Goal: Task Accomplishment & Management: Manage account settings

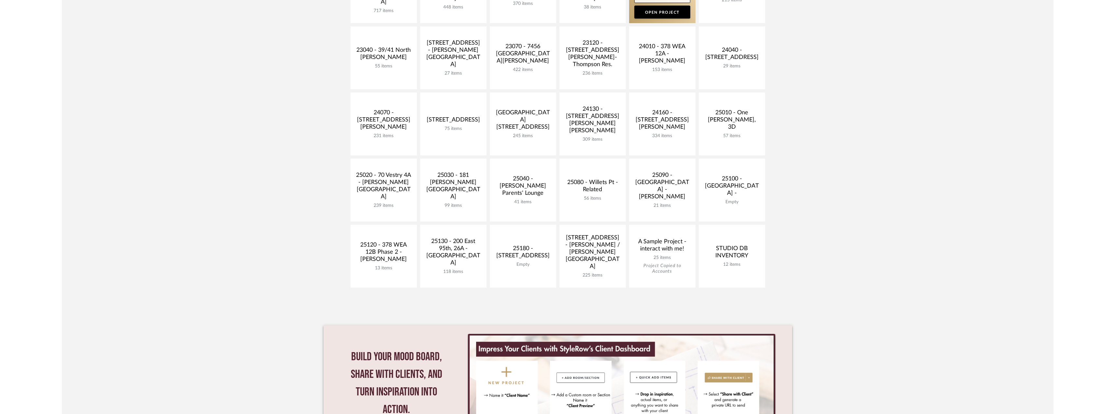
scroll to position [190, 0]
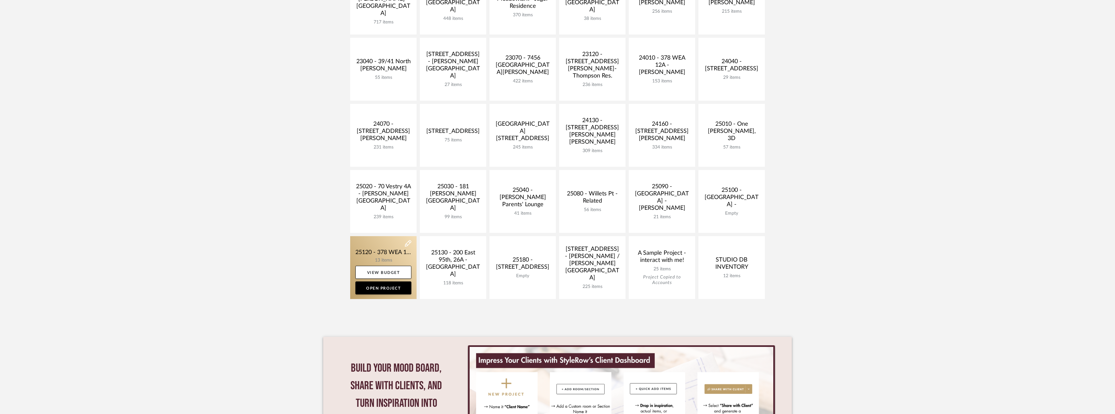
click at [384, 254] on link at bounding box center [383, 267] width 66 height 63
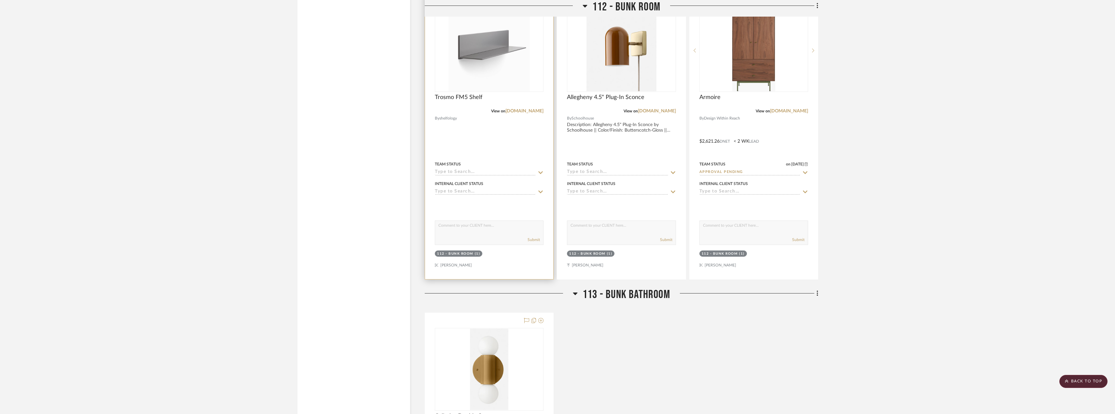
scroll to position [1194, 0]
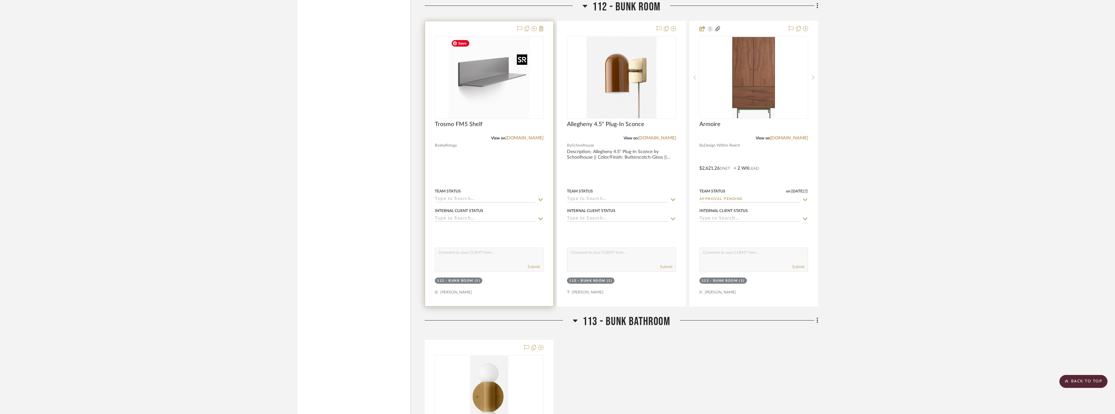
click at [0, 0] on img at bounding box center [0, 0] width 0 height 0
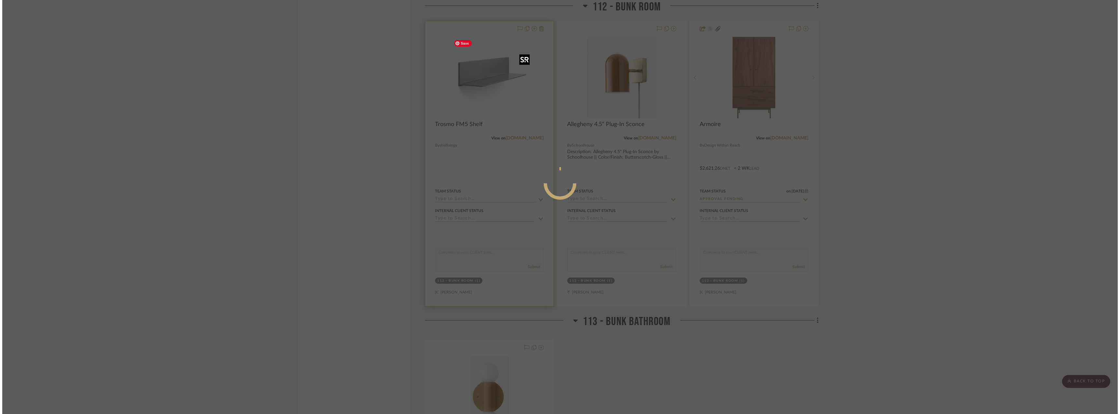
scroll to position [0, 0]
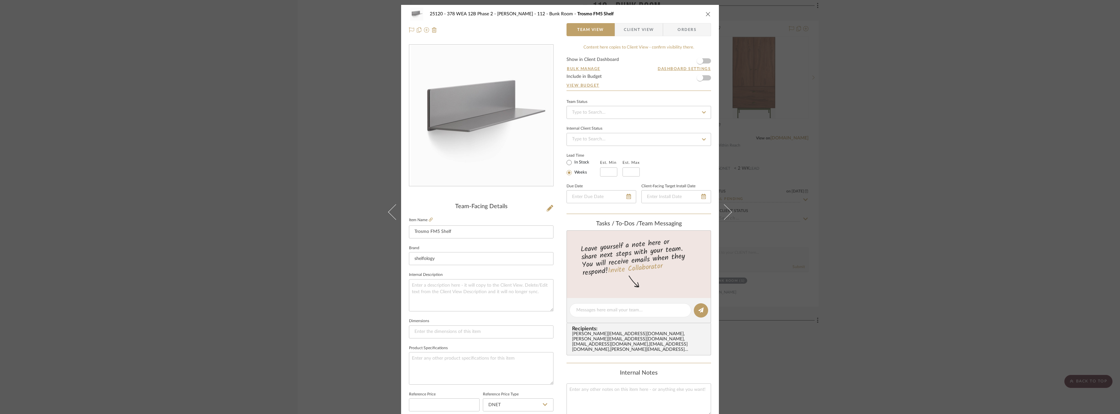
click at [629, 25] on span "Client View" at bounding box center [639, 29] width 30 height 13
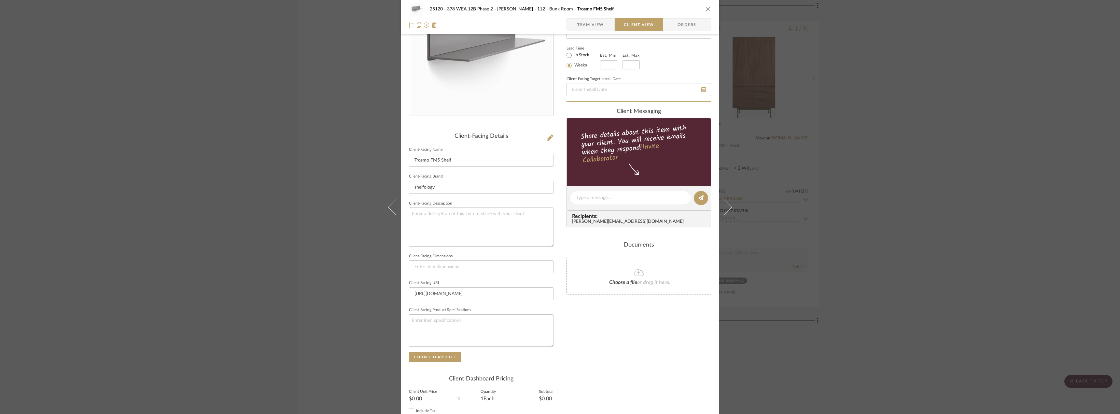
scroll to position [81, 0]
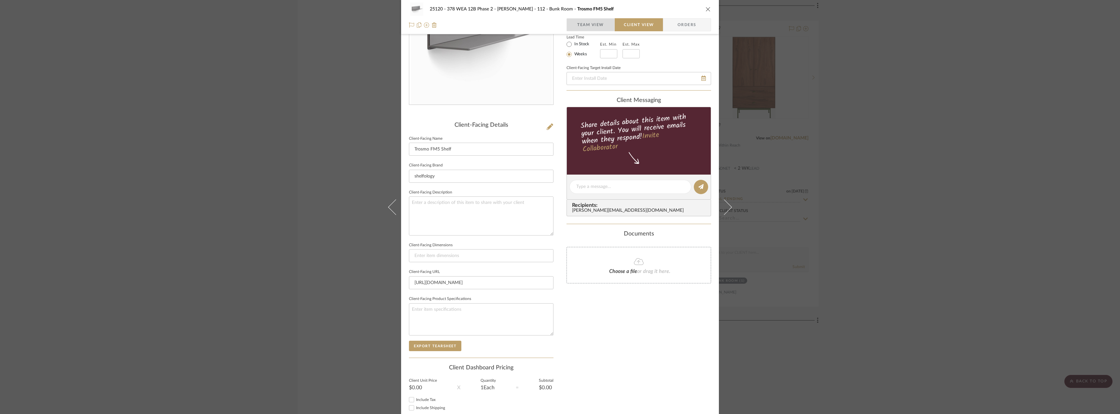
click at [602, 28] on span "Team View" at bounding box center [591, 24] width 48 height 13
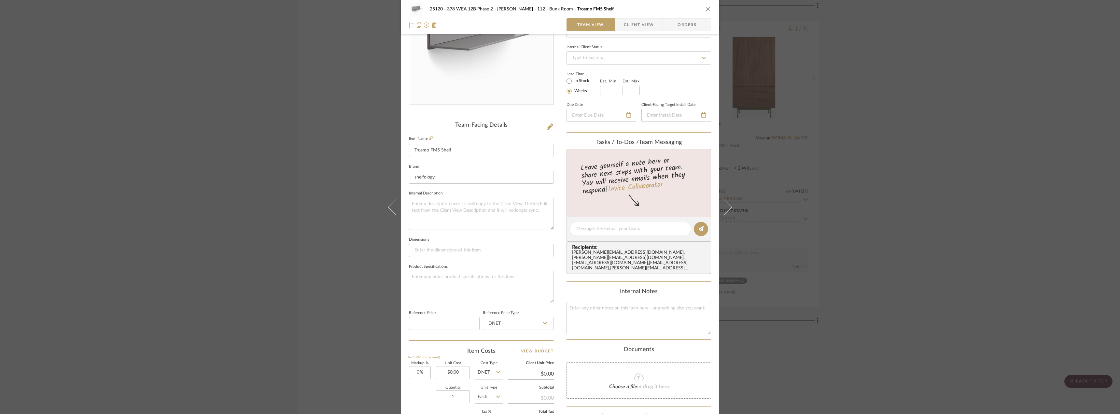
click at [433, 250] on input at bounding box center [481, 250] width 145 height 13
type input "Depth 6"
click at [633, 25] on span "Client View" at bounding box center [639, 24] width 30 height 13
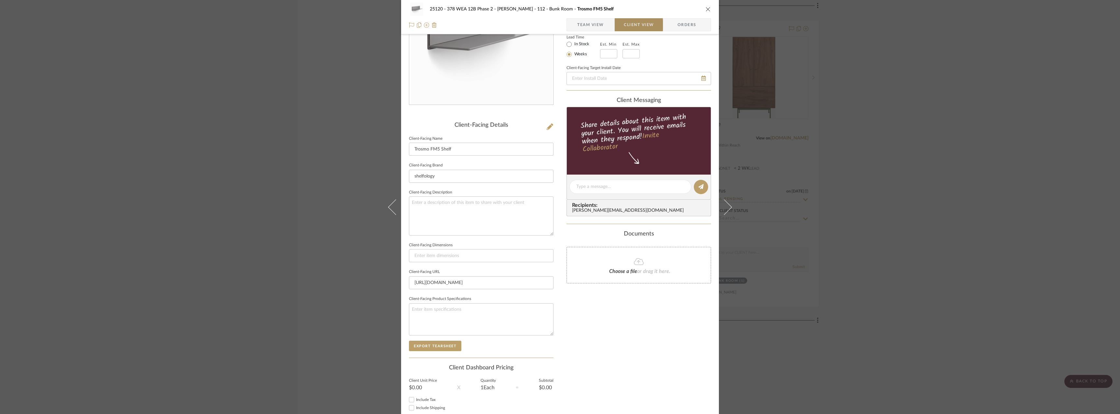
type input "Depth 6"
click at [573, 23] on span "button" at bounding box center [572, 24] width 10 height 13
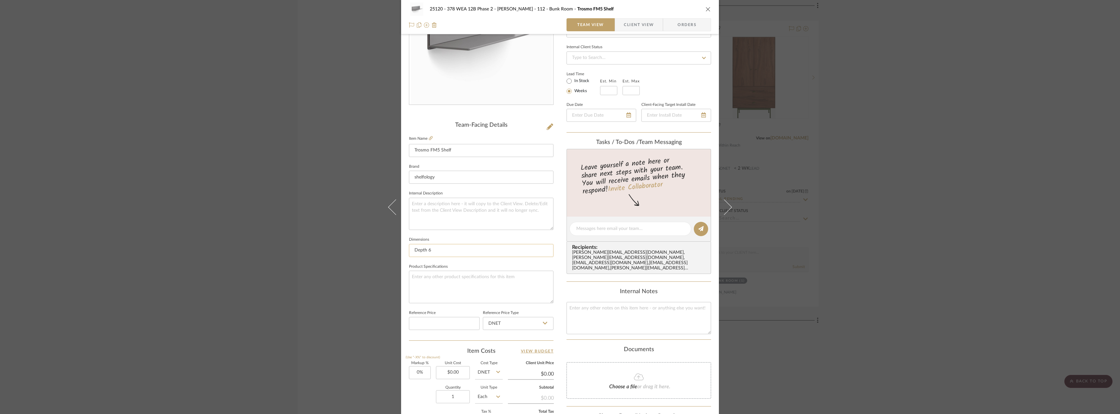
click at [435, 253] on input "Depth 6" at bounding box center [481, 250] width 145 height 13
click at [427, 252] on input "Depth 6, Length 9"" at bounding box center [481, 250] width 145 height 13
type input "Depth 6", Length 9""
click at [437, 205] on textarea at bounding box center [481, 214] width 145 height 32
click at [635, 26] on span "Client View" at bounding box center [639, 24] width 30 height 13
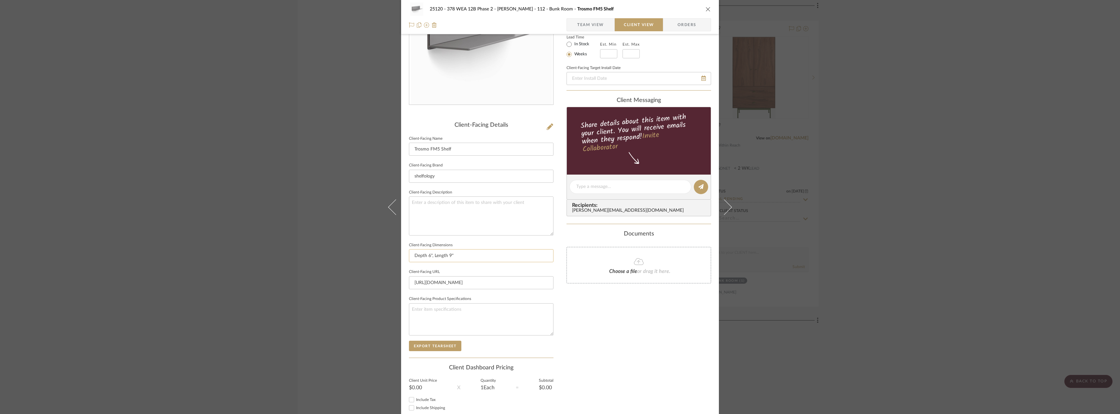
click at [430, 259] on input "Depth 6", Length 9"" at bounding box center [481, 255] width 145 height 13
click at [444, 204] on textarea at bounding box center [481, 215] width 145 height 39
type textarea "Description: Tro"
click at [465, 198] on textarea "Description: Tro" at bounding box center [481, 215] width 145 height 39
paste textarea "Tromso FM5 Steel Floating Shelf"
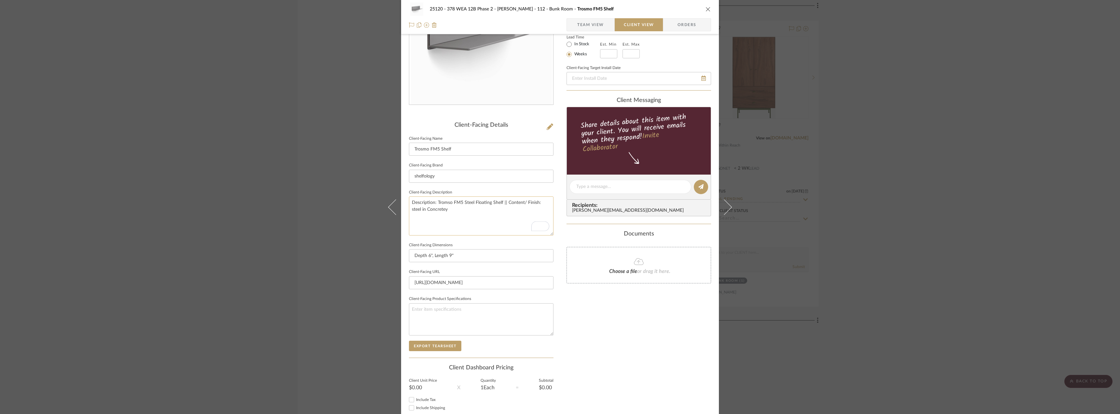
click at [539, 203] on textarea "Description: Tromso FM5 Steel Floating Shelf || Content/ Finish: steel in Concr…" at bounding box center [481, 215] width 145 height 39
type textarea "Description: Tromso FM5 Steel Floating Shelf || Content/ Finish: Steel in Concr…"
click at [427, 210] on textarea "Description: Tromso FM5 Steel Floating Shelf || Content/ Finish: Steel in Concr…" at bounding box center [481, 215] width 145 height 39
click at [454, 207] on textarea "Description: Tromso FM5 Steel Floating Shelf || Content/ Finish: Steel in Concr…" at bounding box center [481, 215] width 145 height 39
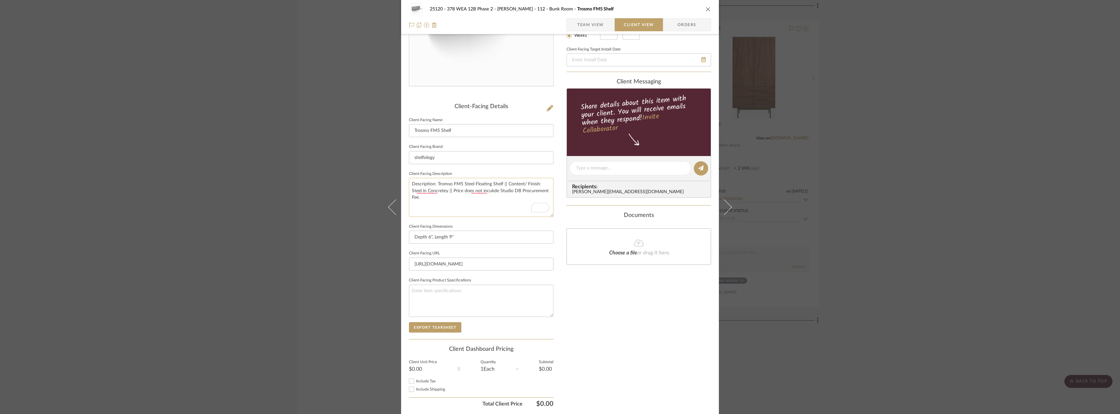
scroll to position [122, 0]
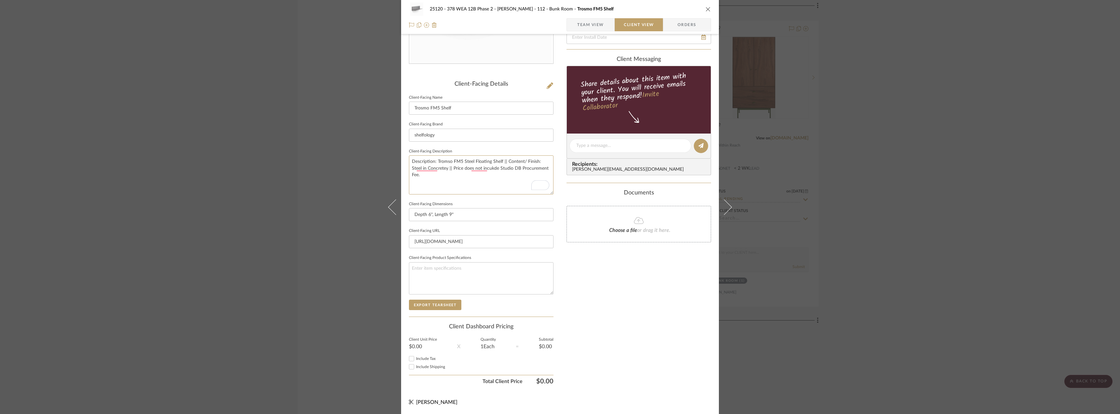
type textarea "Description: Tromso FM5 Steel Floating Shelf || Content/ Finish: Steel in Concr…"
click at [582, 28] on span "Team View" at bounding box center [590, 24] width 27 height 13
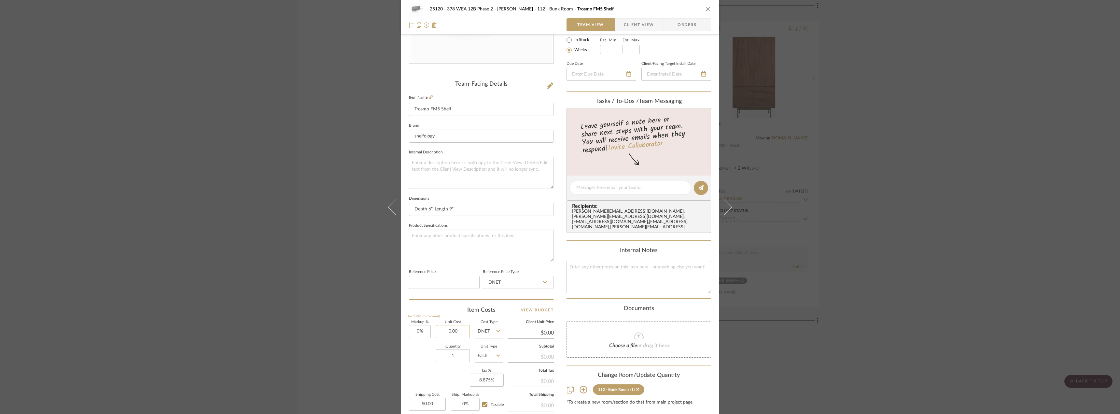
click at [447, 332] on input "0.00" at bounding box center [453, 331] width 34 height 13
type input "$216.00"
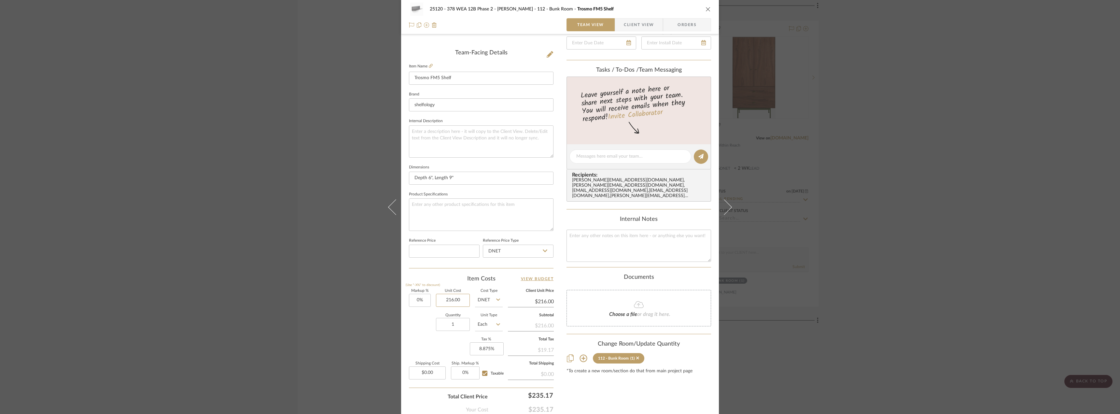
scroll to position [192, 0]
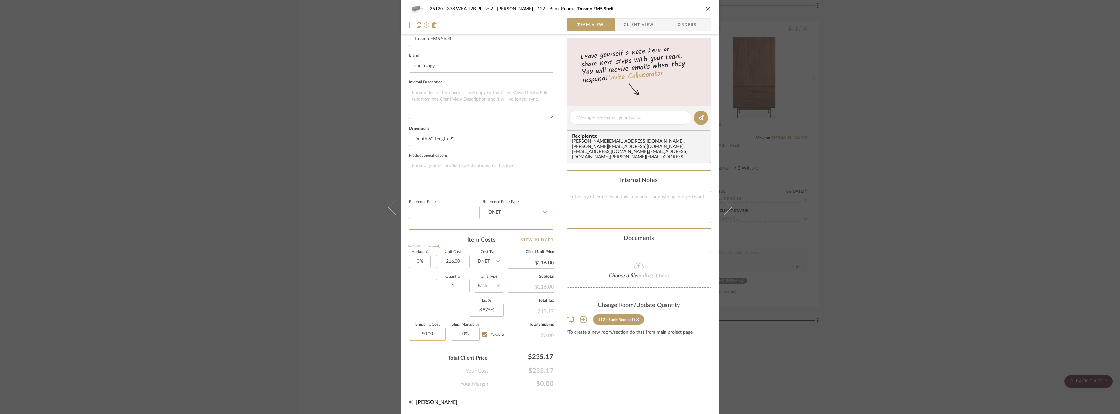
type input "$216.00"
click at [435, 328] on input "0.00" at bounding box center [427, 334] width 37 height 13
type input "$43.30"
click at [413, 288] on div "Quantity 1 Unit Type Each" at bounding box center [456, 286] width 94 height 23
click at [452, 287] on input "1" at bounding box center [453, 285] width 34 height 13
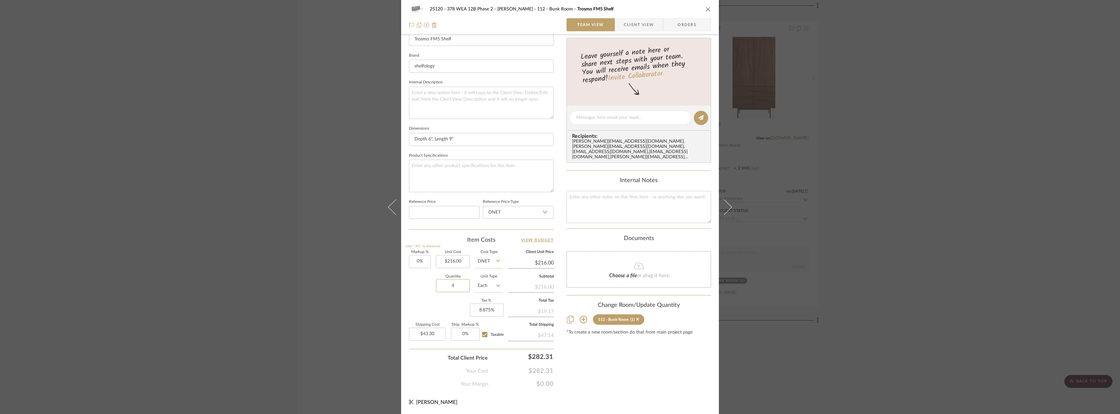
type input "4"
click at [420, 306] on div "Markup % (Use "-X%" to discount) 0% Unit Cost $216.00 Cost Type DNET Client Uni…" at bounding box center [481, 297] width 145 height 95
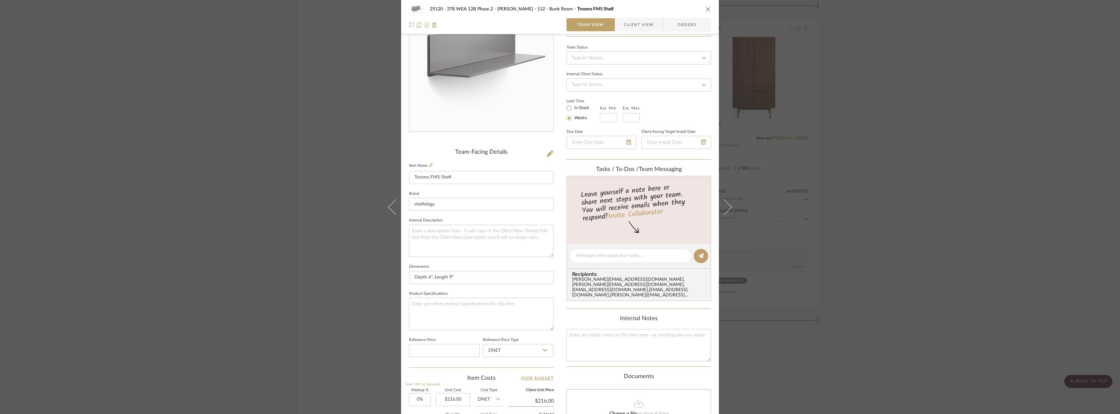
scroll to position [3, 0]
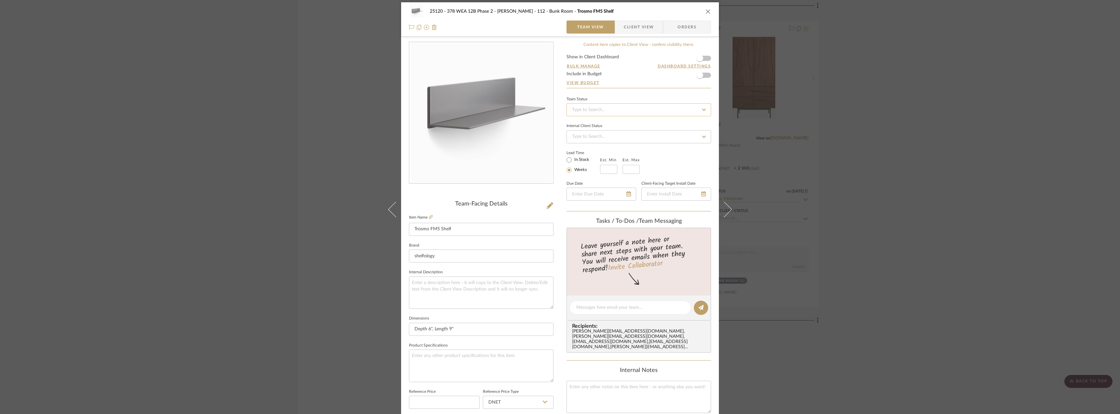
click at [601, 104] on input at bounding box center [638, 109] width 145 height 13
type input "pending"
click at [596, 129] on span "Pending Sr. Designer Approval" at bounding box center [601, 127] width 60 height 5
type input "[DATE]"
type input "Pending Sr. Designer Approval"
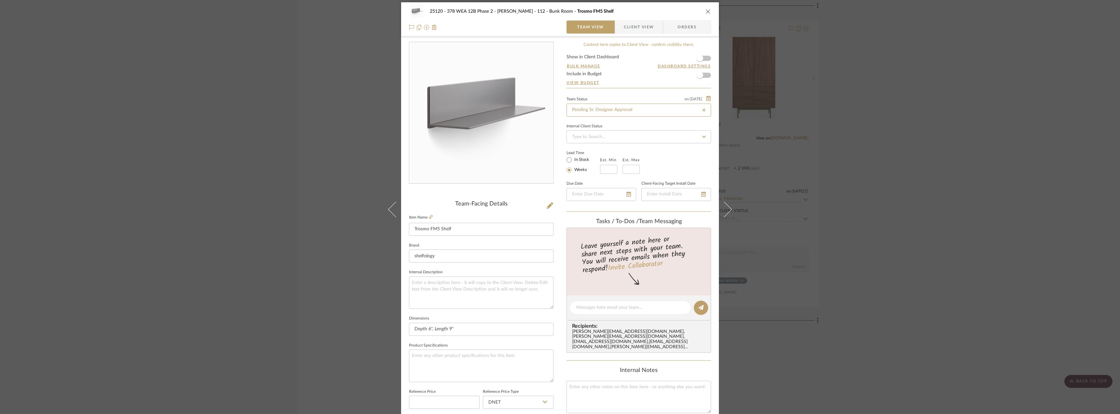
type input "[DATE]"
type input "Pending Sr. Designer Approval"
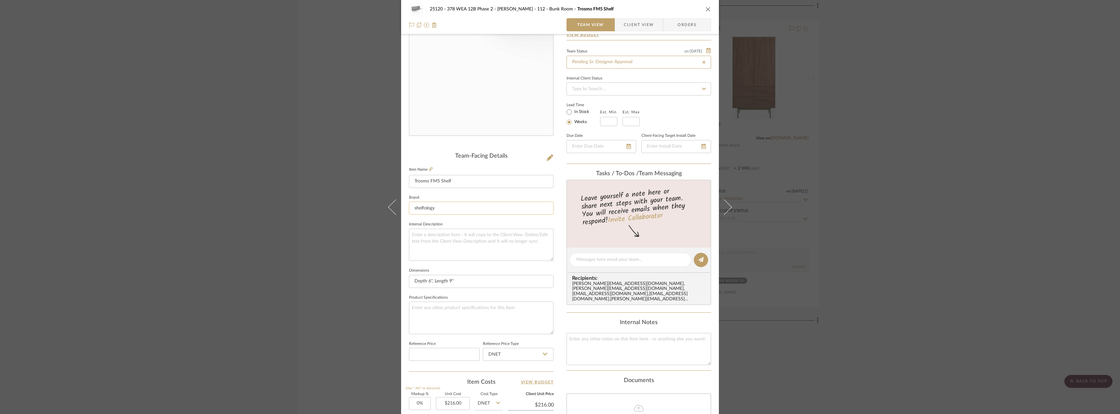
scroll to position [57, 0]
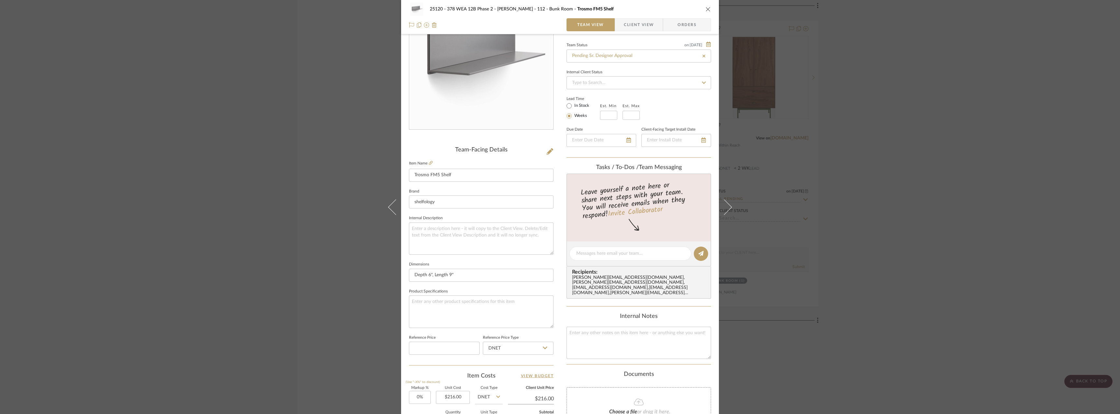
click at [964, 120] on div "25120 - 378 WEA 12B Phase 2 - [PERSON_NAME] 112 - Bunk Room Trosmo FM5 Shelf Te…" at bounding box center [560, 207] width 1120 height 414
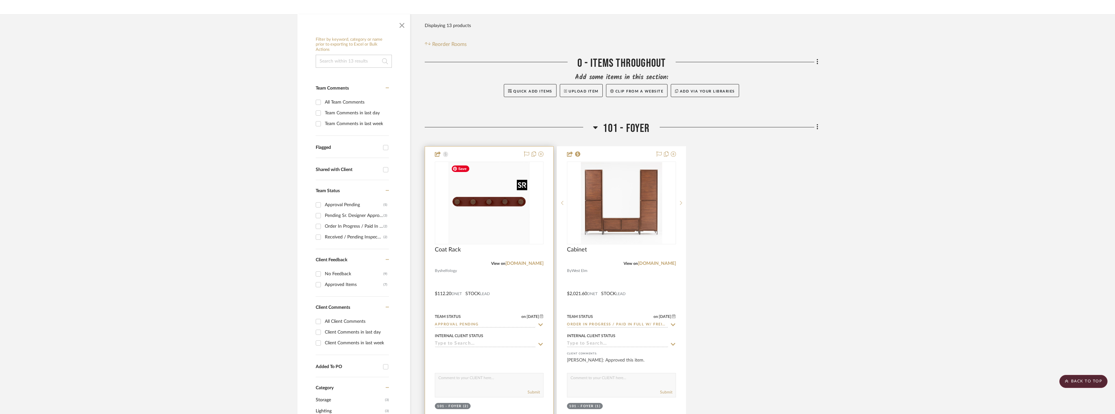
scroll to position [109, 0]
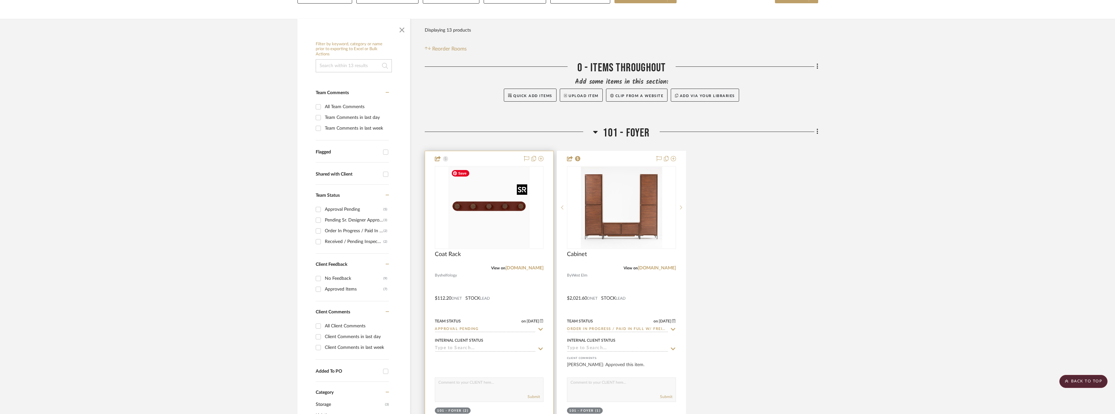
click at [0, 0] on img at bounding box center [0, 0] width 0 height 0
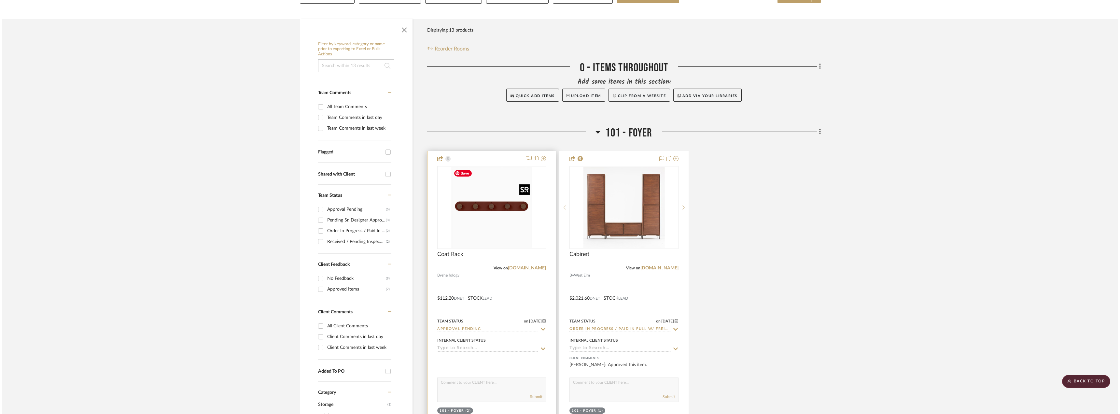
scroll to position [0, 0]
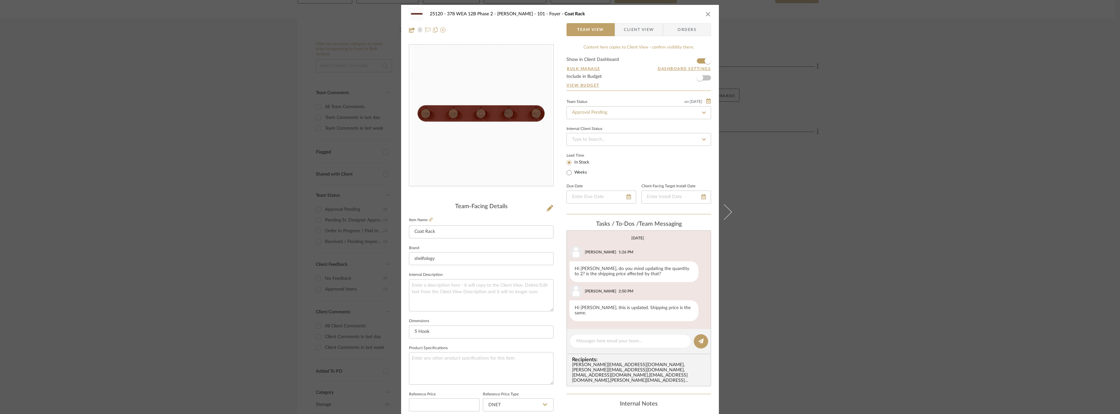
click at [645, 31] on span "Client View" at bounding box center [639, 29] width 30 height 13
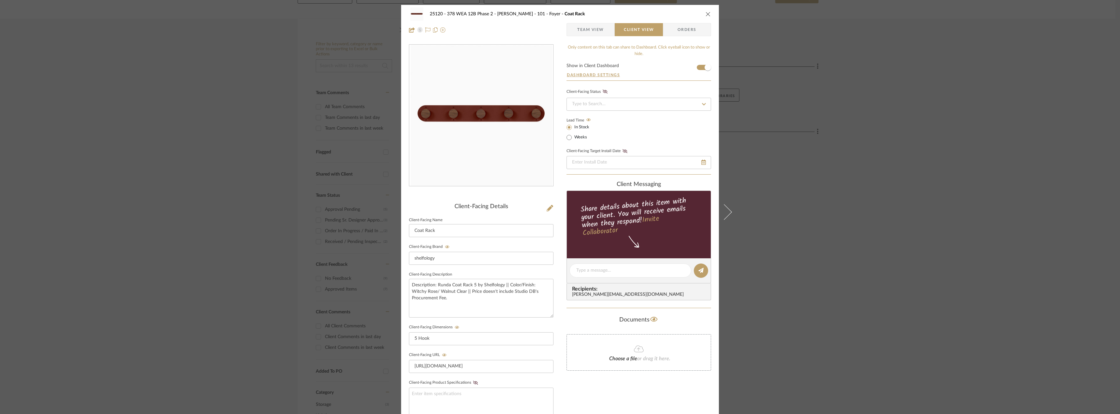
click at [925, 250] on div "25120 - 378 WEA 12B Phase 2 - [PERSON_NAME] 101 - Foyer Coat Rack Team View Cli…" at bounding box center [560, 207] width 1120 height 414
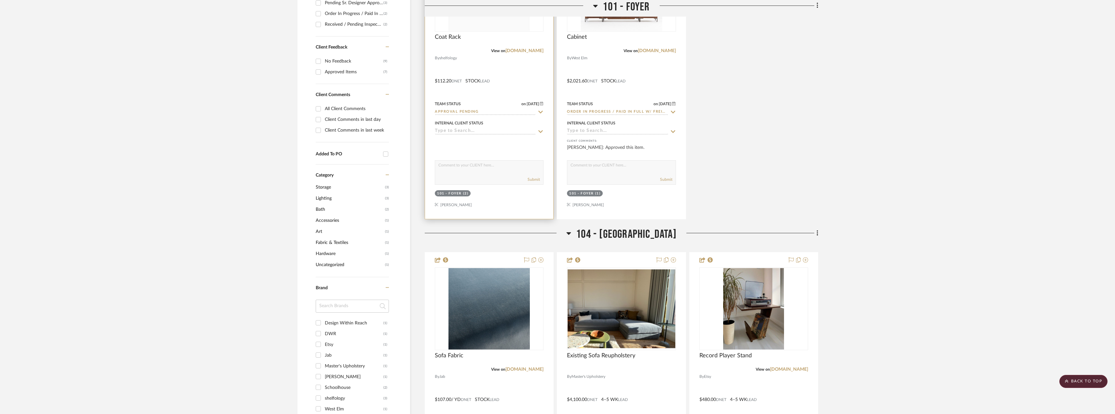
scroll to position [244, 0]
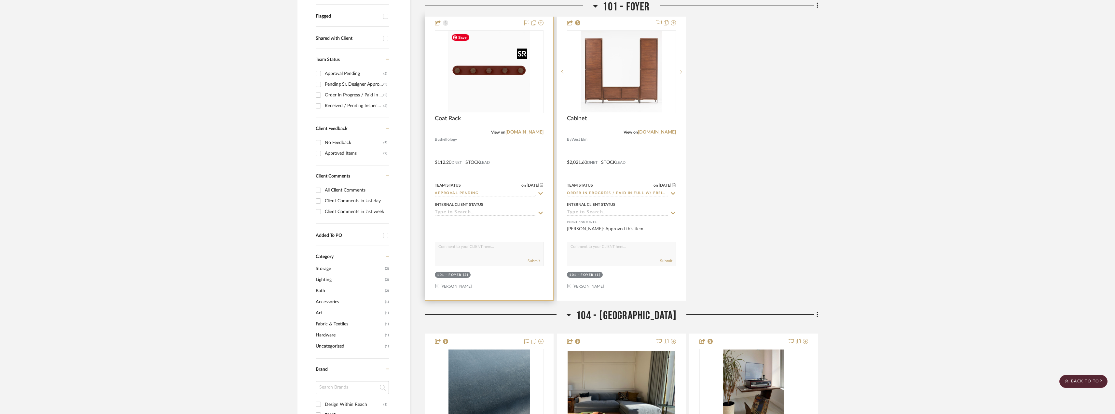
click at [509, 87] on img "0" at bounding box center [489, 71] width 81 height 81
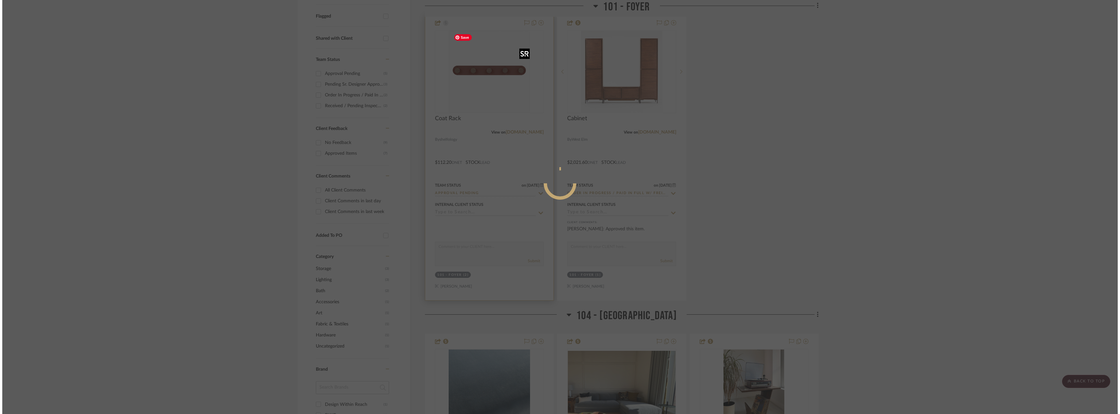
scroll to position [0, 0]
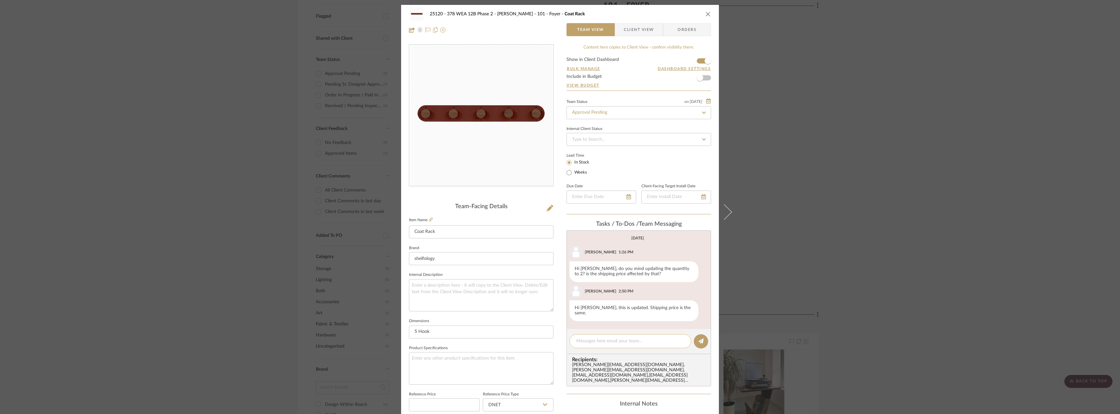
click at [611, 338] on textarea at bounding box center [630, 341] width 108 height 7
click at [629, 34] on span "Client View" at bounding box center [639, 29] width 30 height 13
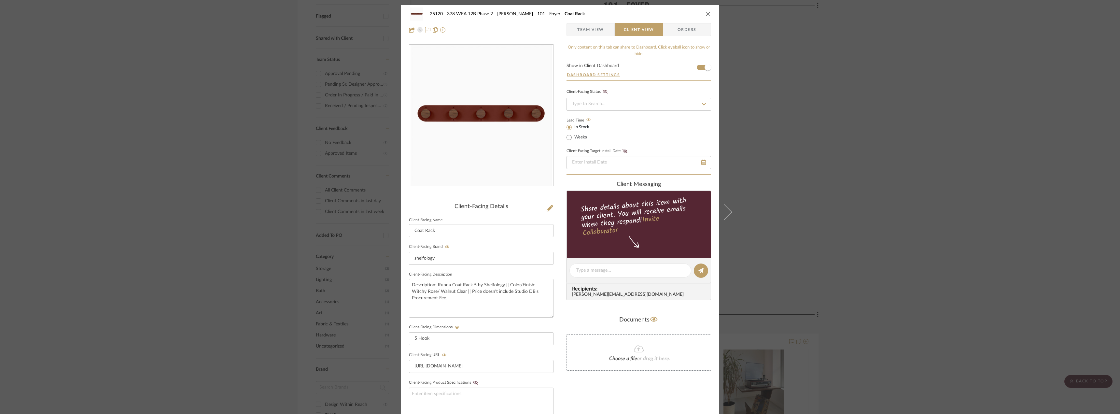
click at [584, 31] on span "Team View" at bounding box center [590, 29] width 27 height 13
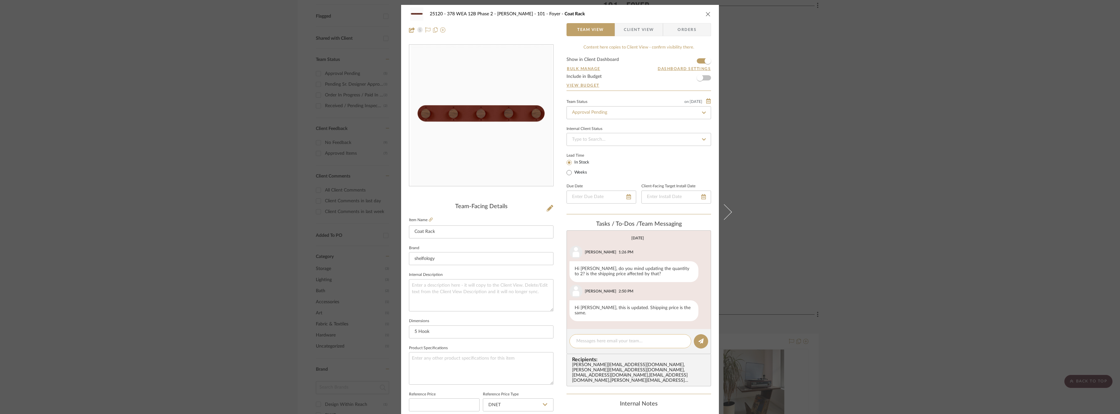
click at [636, 338] on textarea at bounding box center [630, 341] width 108 height 7
type textarea "Client confirmed Witch [PERSON_NAME]."
click at [705, 334] on button at bounding box center [701, 341] width 14 height 14
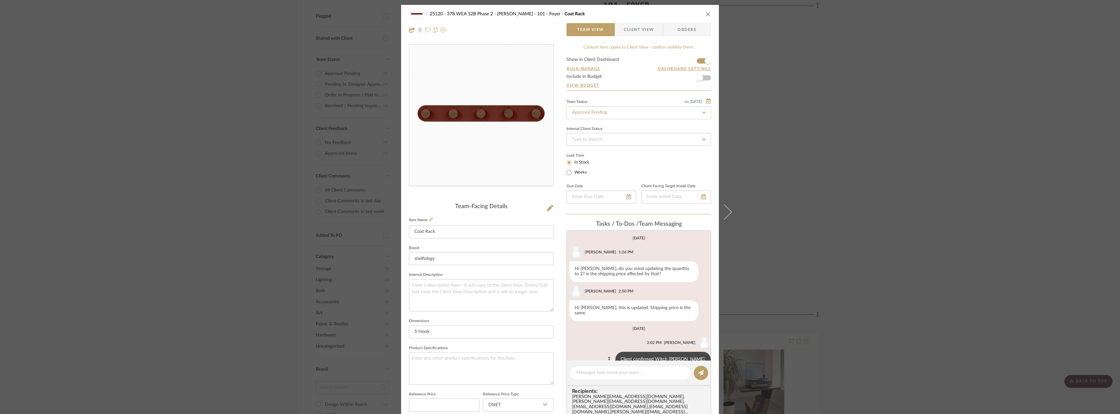
scroll to position [9, 0]
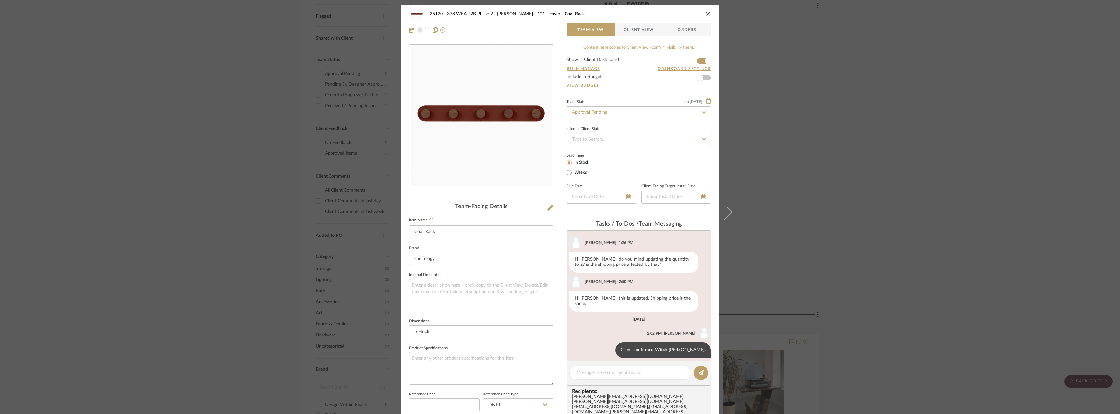
click at [639, 30] on span "Client View" at bounding box center [639, 29] width 30 height 13
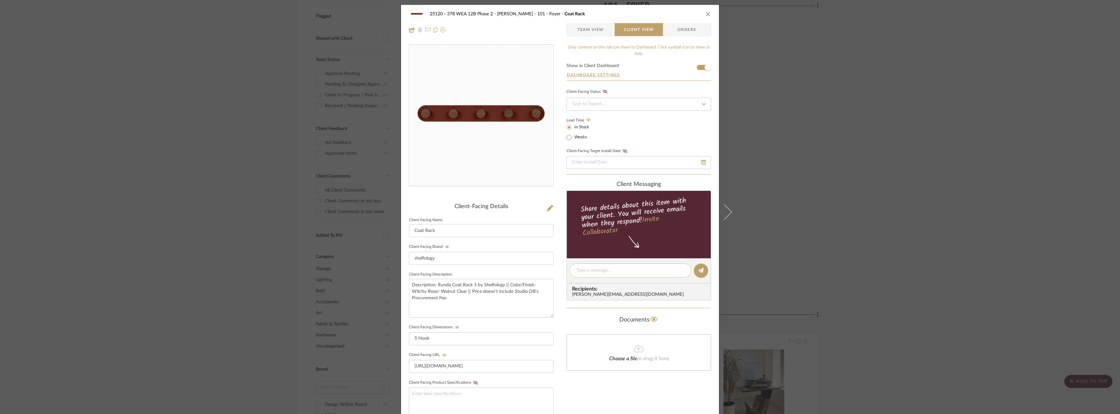
click at [594, 272] on textarea at bounding box center [630, 270] width 108 height 7
type textarea "H"
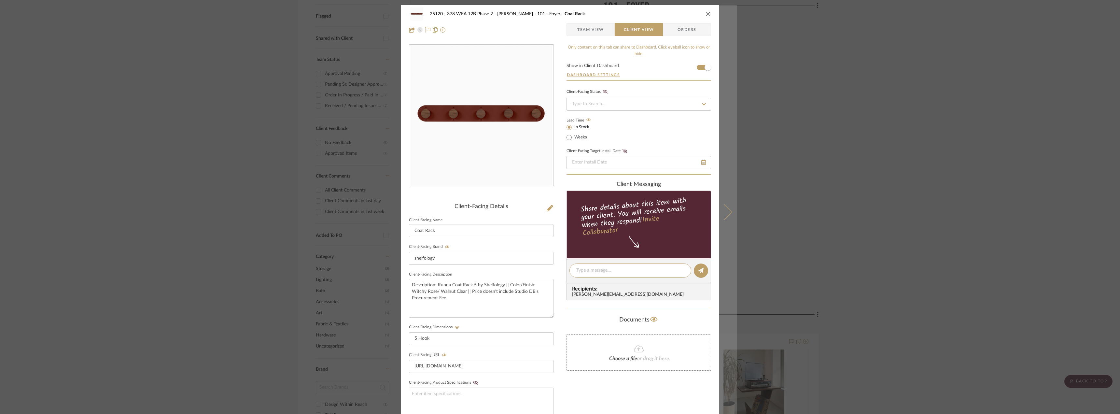
click at [722, 244] on button at bounding box center [728, 212] width 18 height 414
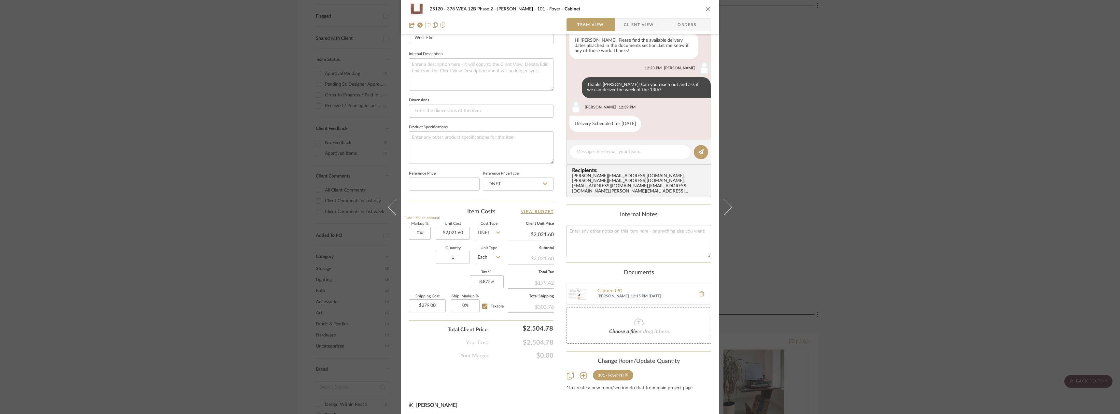
scroll to position [224, 0]
click at [978, 232] on div "25120 - 378 WEA 12B Phase 2 - [PERSON_NAME] 101 - Foyer Cabinet Team View Clien…" at bounding box center [560, 207] width 1120 height 414
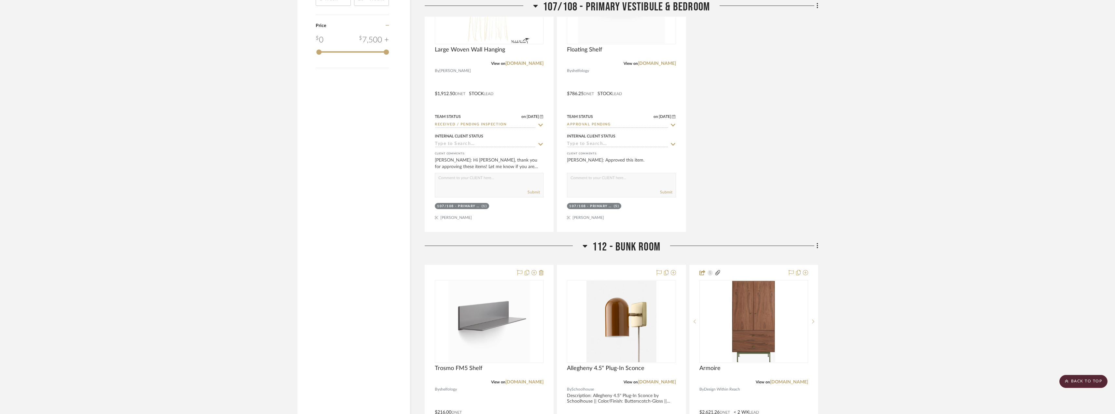
scroll to position [814, 0]
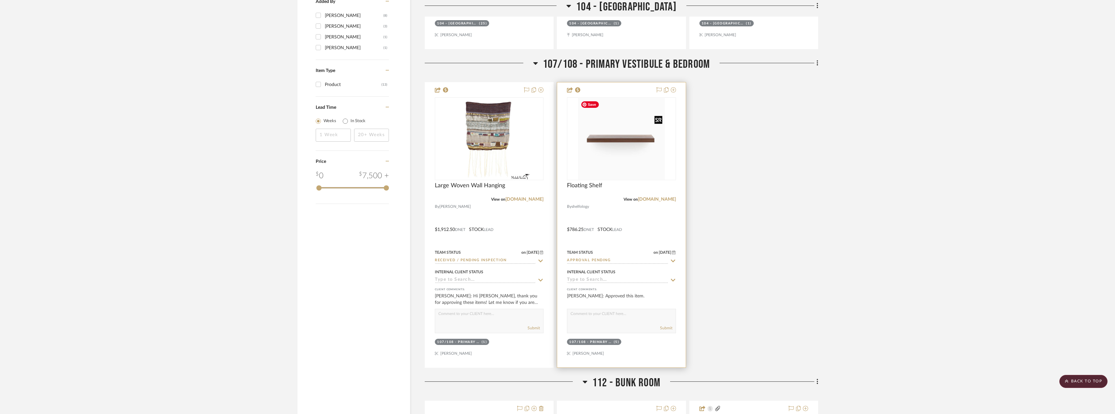
click at [633, 151] on img "0" at bounding box center [621, 138] width 87 height 81
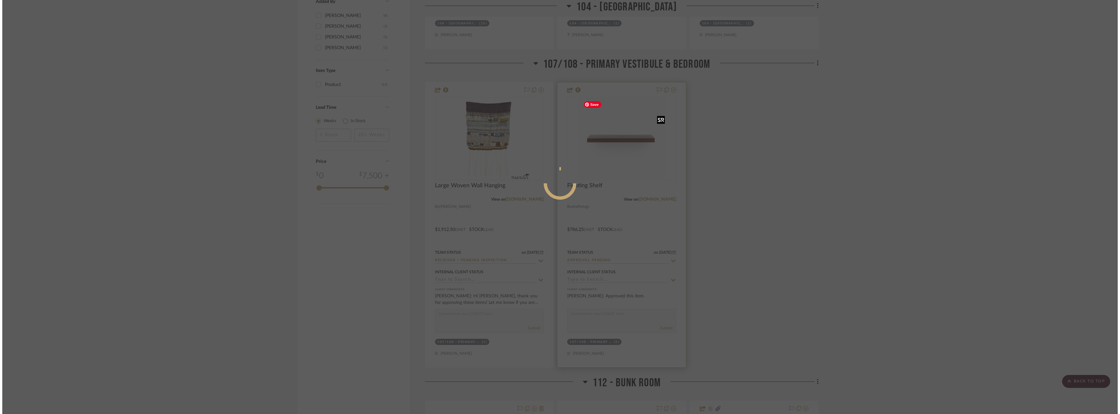
scroll to position [0, 0]
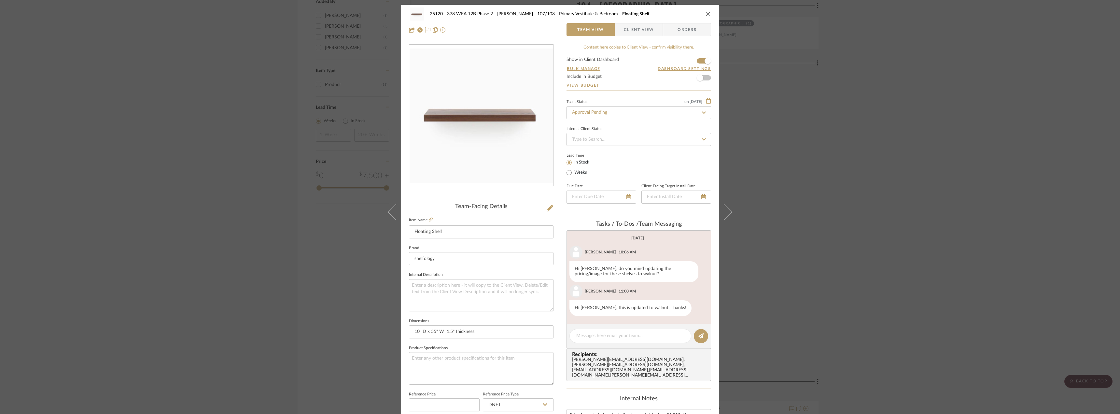
click at [934, 159] on div "25120 - 378 WEA 12B Phase 2 - [PERSON_NAME] 107/108 - Primary Vestibule & Bedro…" at bounding box center [560, 207] width 1120 height 414
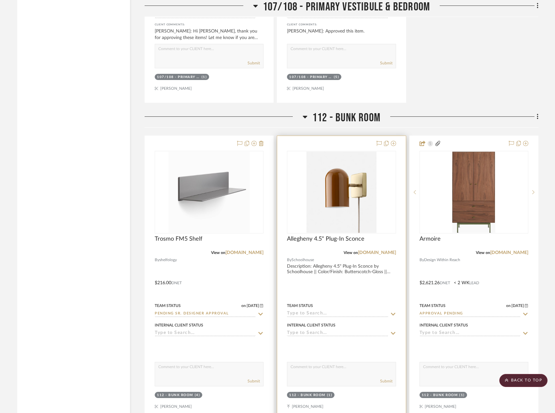
scroll to position [1058, 0]
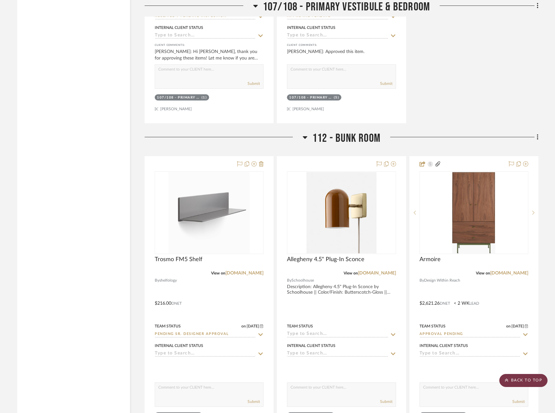
click at [511, 378] on scroll-to-top-button "BACK TO TOP" at bounding box center [523, 380] width 48 height 13
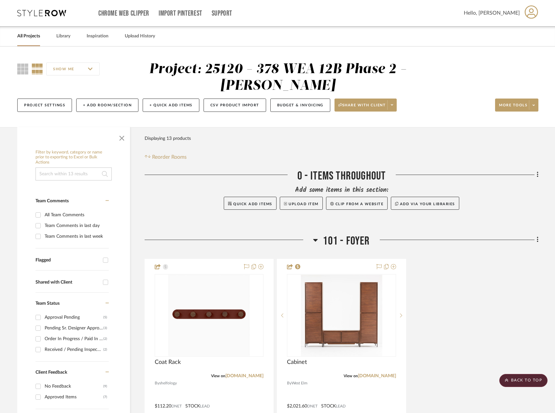
scroll to position [0, 0]
click at [27, 38] on link "All Projects" at bounding box center [28, 36] width 23 height 9
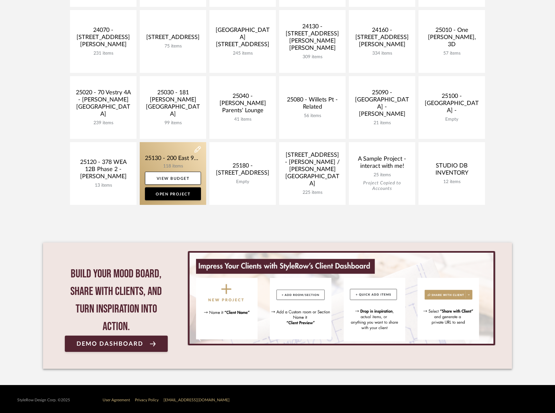
scroll to position [286, 0]
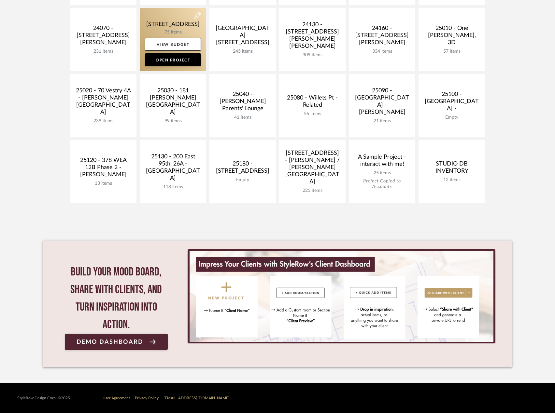
click at [176, 26] on link at bounding box center [173, 39] width 66 height 63
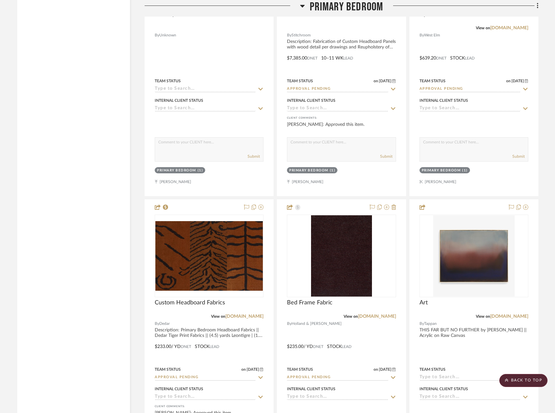
scroll to position [4775, 0]
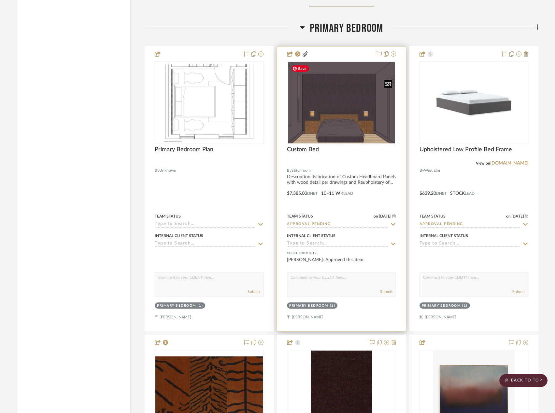
click at [0, 0] on img at bounding box center [0, 0] width 0 height 0
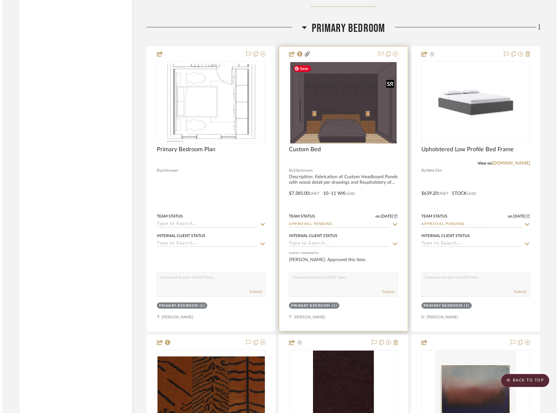
scroll to position [0, 0]
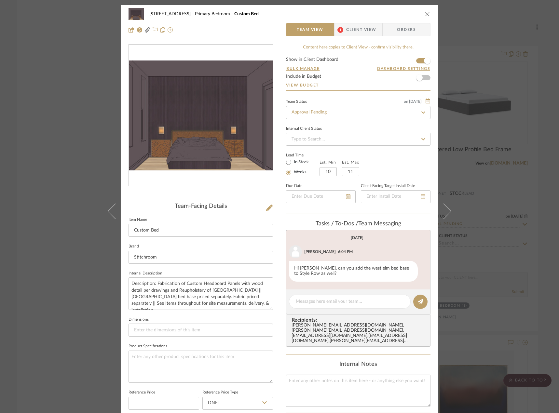
click at [357, 30] on span "Client View" at bounding box center [361, 29] width 30 height 13
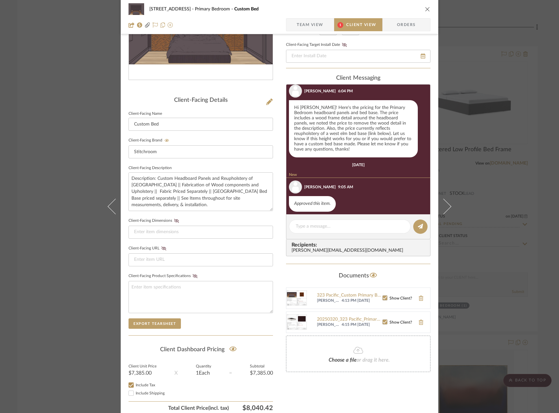
scroll to position [133, 0]
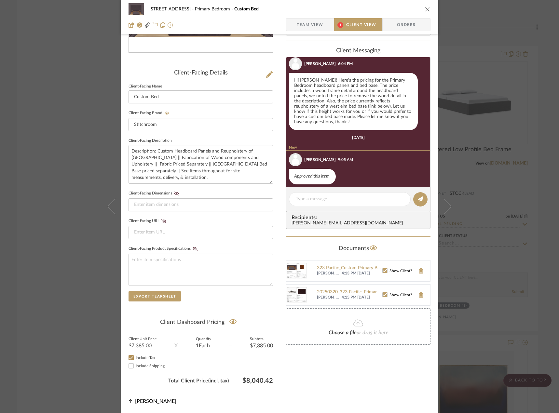
click at [76, 217] on div "24080 - [STREET_ADDRESS][GEOGRAPHIC_DATA] Bedroom Custom Bed Team View 1 Client…" at bounding box center [279, 206] width 559 height 413
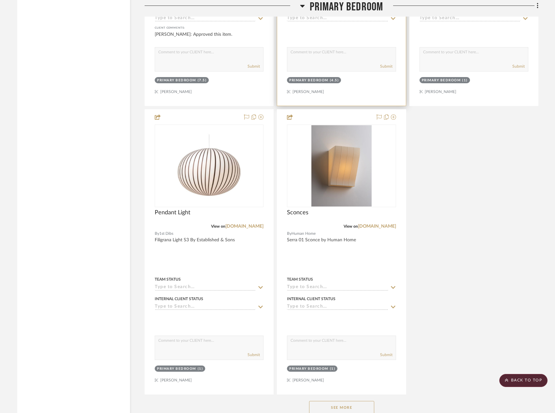
scroll to position [5318, 0]
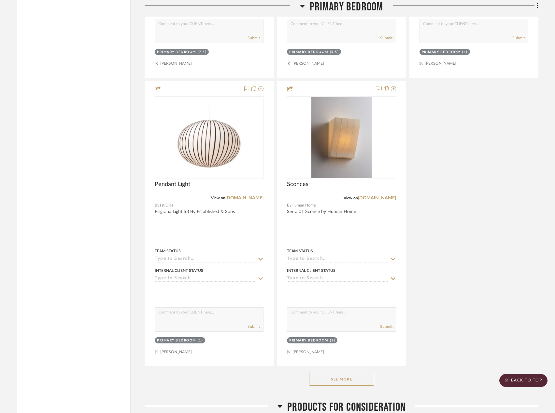
click at [330, 389] on div "See More" at bounding box center [342, 380] width 394 height 26
click at [329, 378] on button "See More" at bounding box center [341, 379] width 65 height 13
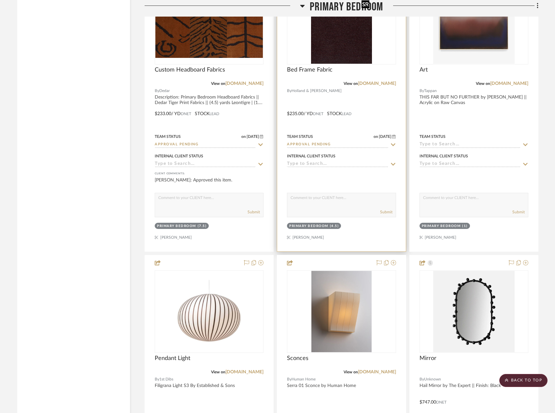
scroll to position [5209, 0]
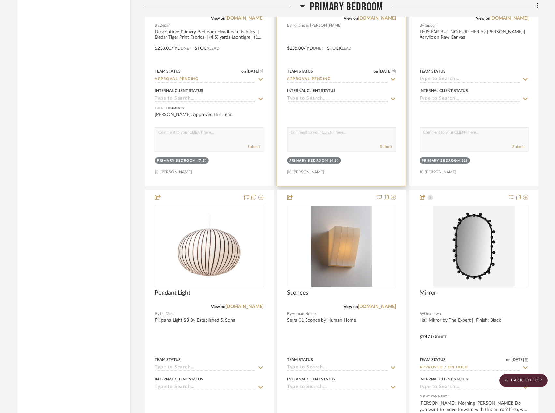
click at [354, 256] on img "0" at bounding box center [341, 246] width 60 height 81
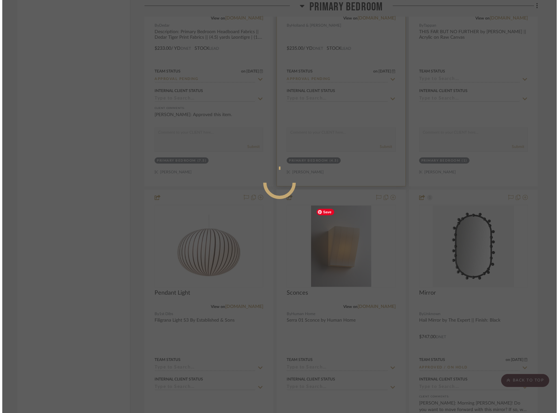
scroll to position [0, 0]
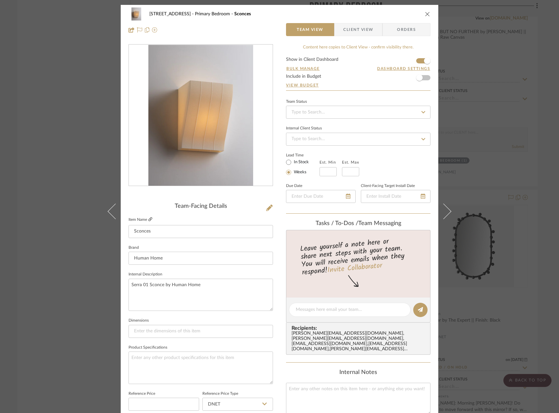
click at [148, 221] on icon at bounding box center [150, 219] width 4 height 4
click at [345, 28] on span "Client View" at bounding box center [358, 29] width 30 height 13
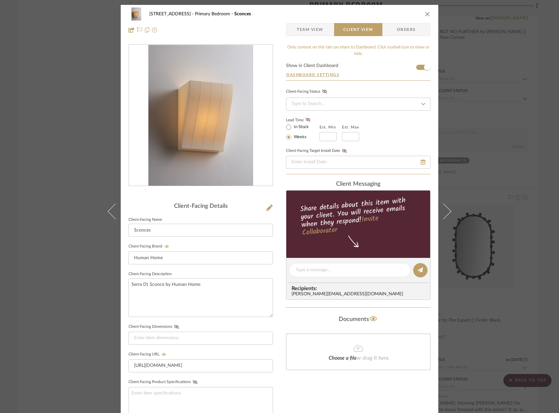
click at [36, 137] on div "24080 - [STREET_ADDRESS] Primary Bedroom Sconces Team View Client View Orders C…" at bounding box center [279, 206] width 559 height 413
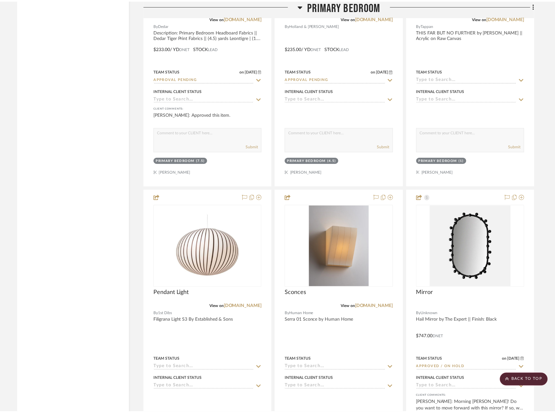
scroll to position [5209, 0]
